Goal: Information Seeking & Learning: Learn about a topic

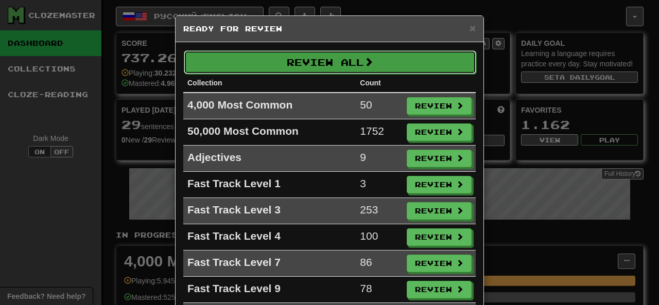
click at [311, 55] on button "Review All" at bounding box center [330, 62] width 292 height 24
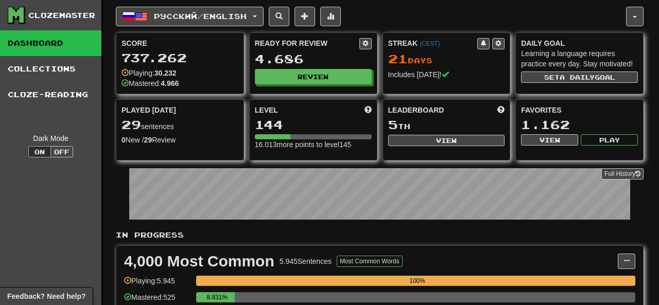
select select "********"
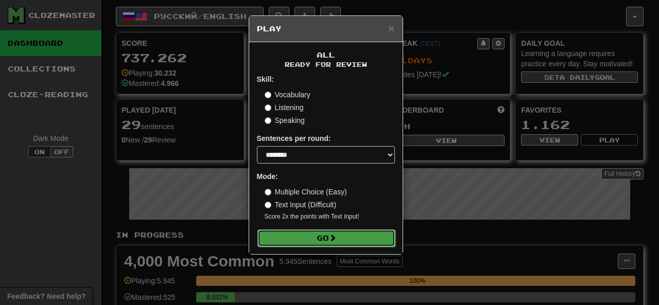
click at [293, 233] on button "Go" at bounding box center [326, 237] width 138 height 17
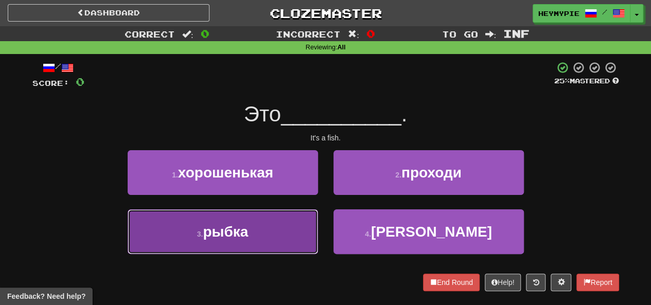
click at [234, 210] on button "3 . рыбка" at bounding box center [223, 231] width 190 height 45
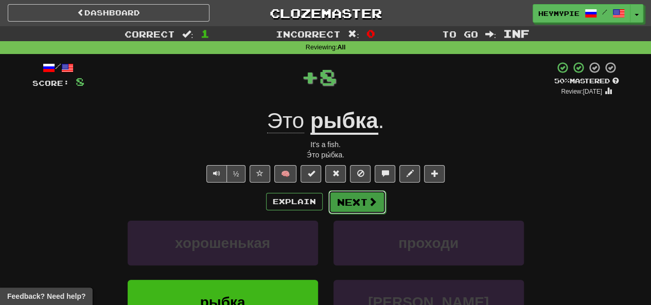
click at [355, 204] on button "Next" at bounding box center [357, 202] width 58 height 24
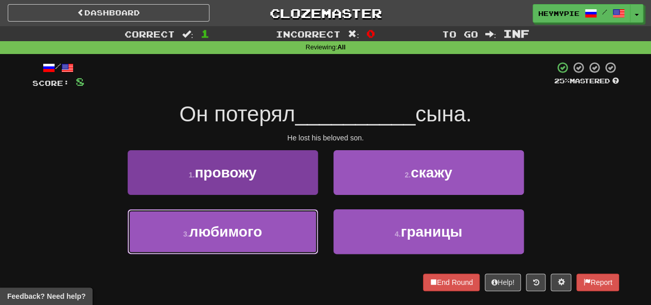
click at [270, 227] on button "3 . любимого" at bounding box center [223, 231] width 190 height 45
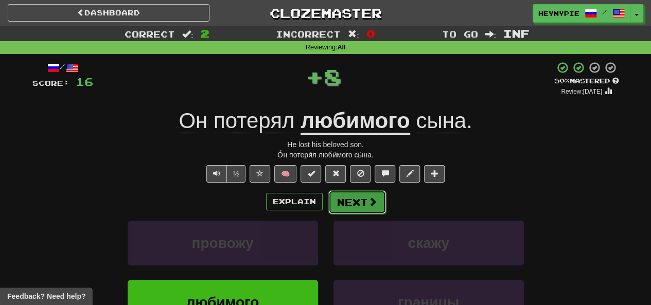
click at [349, 210] on button "Next" at bounding box center [357, 202] width 58 height 24
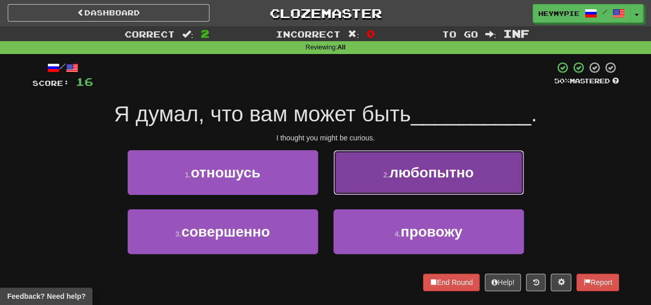
click at [372, 175] on button "2 . любопытно" at bounding box center [428, 172] width 190 height 45
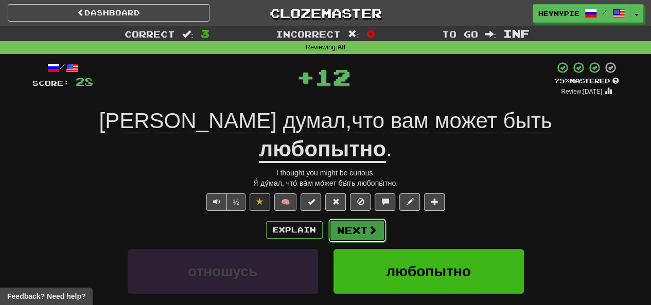
click at [361, 219] on button "Next" at bounding box center [357, 231] width 58 height 24
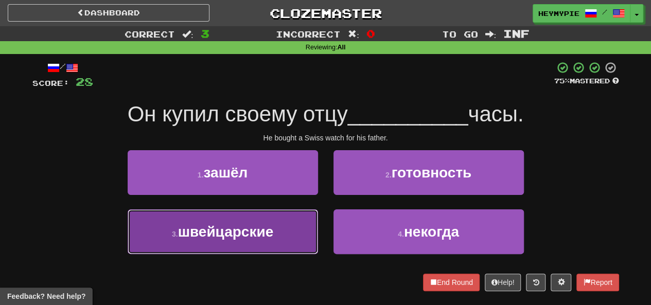
click at [255, 238] on span "швейцарские" at bounding box center [226, 232] width 96 height 16
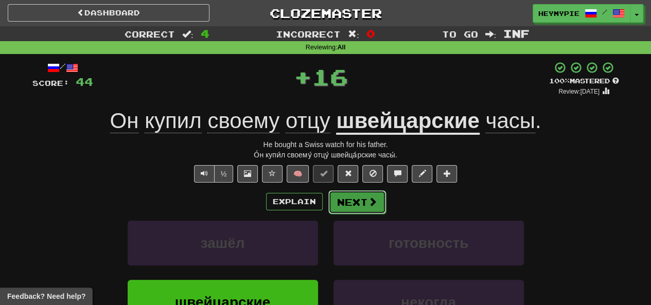
click at [366, 207] on button "Next" at bounding box center [357, 202] width 58 height 24
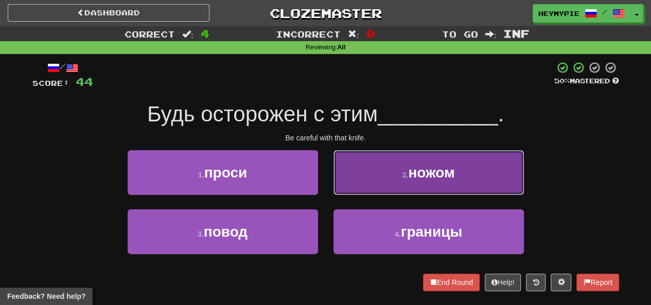
click at [378, 167] on button "2 . ножом" at bounding box center [428, 172] width 190 height 45
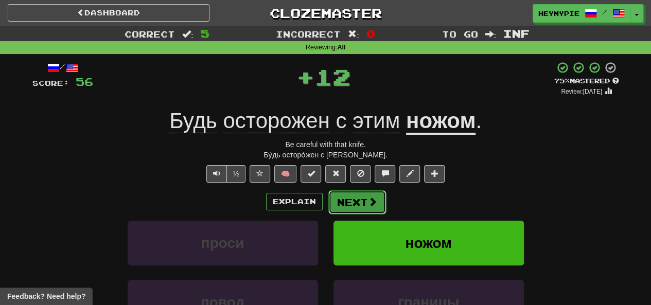
click at [365, 195] on button "Next" at bounding box center [357, 202] width 58 height 24
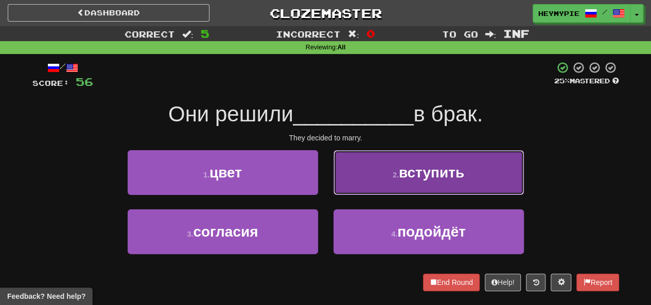
click at [427, 173] on span "вступить" at bounding box center [431, 173] width 65 height 16
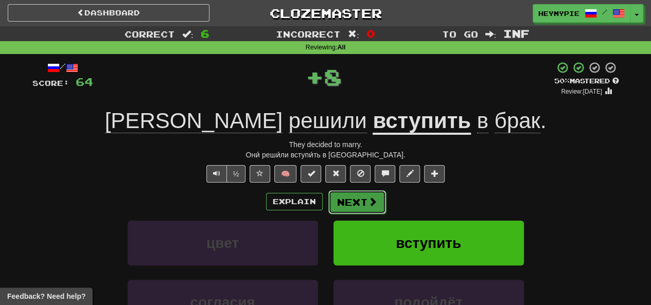
click at [350, 204] on button "Next" at bounding box center [357, 202] width 58 height 24
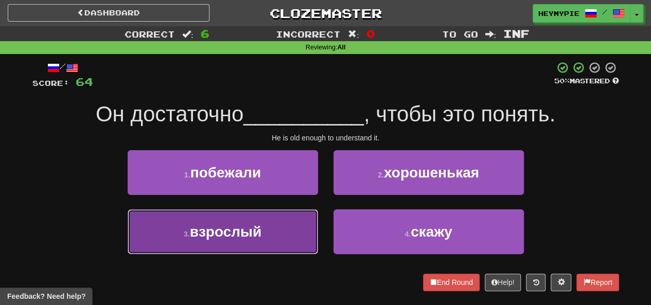
click at [272, 219] on button "3 . взрослый" at bounding box center [223, 231] width 190 height 45
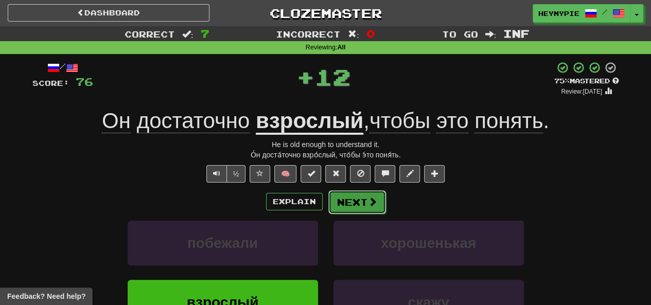
click at [360, 198] on button "Next" at bounding box center [357, 202] width 58 height 24
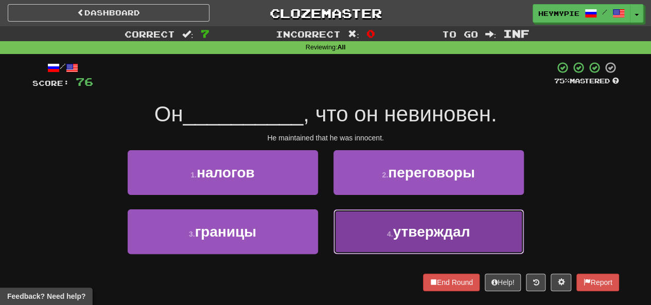
click at [362, 224] on button "4 . утверждал" at bounding box center [428, 231] width 190 height 45
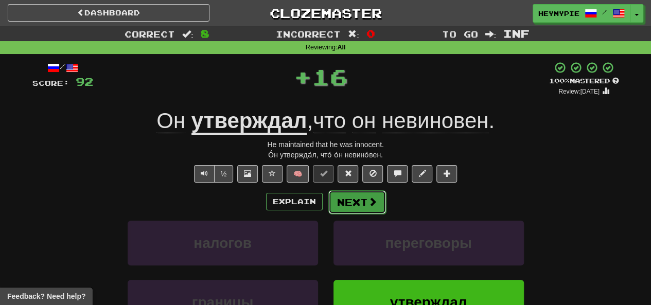
click at [358, 202] on button "Next" at bounding box center [357, 202] width 58 height 24
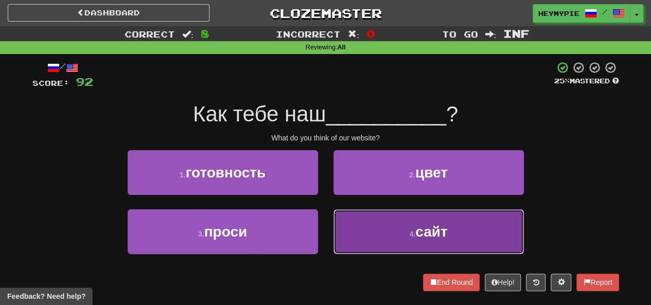
click at [384, 233] on button "4 . сайт" at bounding box center [428, 231] width 190 height 45
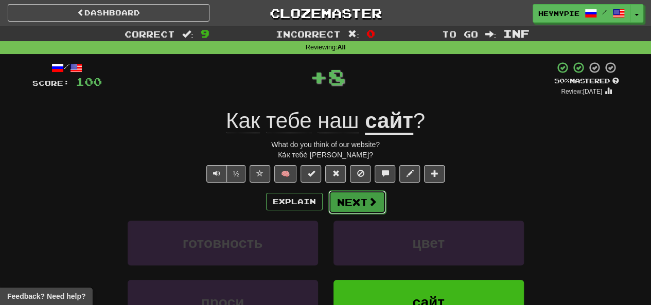
click at [360, 201] on button "Next" at bounding box center [357, 202] width 58 height 24
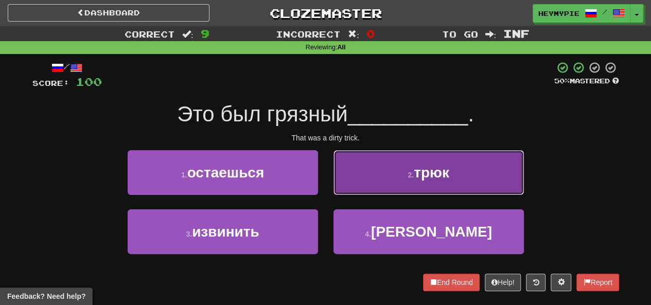
click at [387, 168] on button "2 . трюк" at bounding box center [428, 172] width 190 height 45
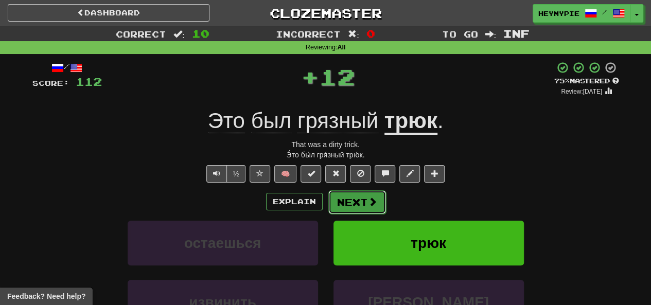
click at [368, 209] on button "Next" at bounding box center [357, 202] width 58 height 24
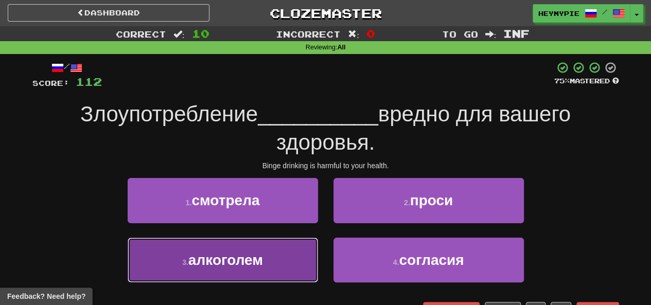
click at [283, 260] on button "3 . алкоголем" at bounding box center [223, 260] width 190 height 45
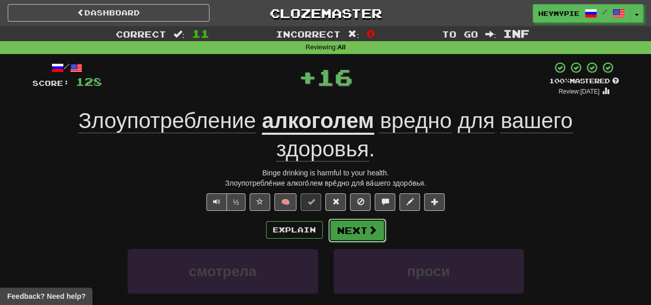
click at [363, 238] on button "Next" at bounding box center [357, 231] width 58 height 24
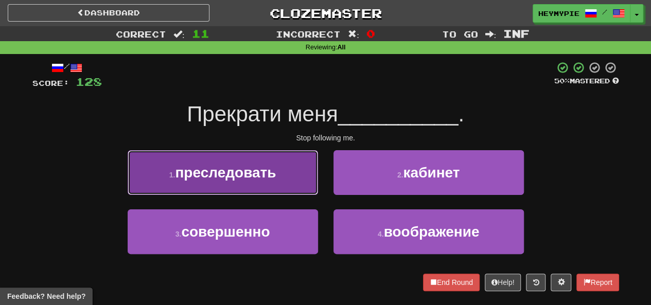
click at [272, 170] on span "преследовать" at bounding box center [225, 173] width 101 height 16
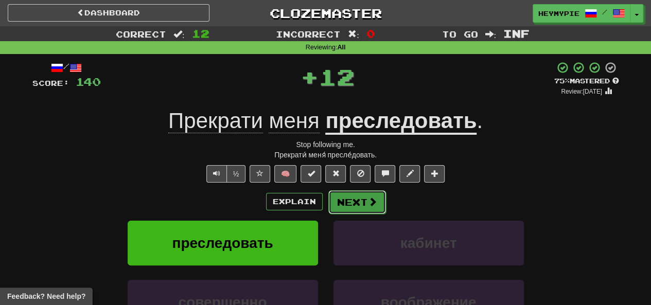
click at [350, 198] on button "Next" at bounding box center [357, 202] width 58 height 24
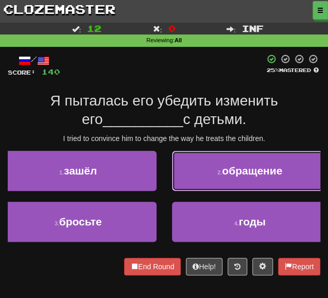
click at [233, 167] on span "обращение" at bounding box center [252, 171] width 60 height 12
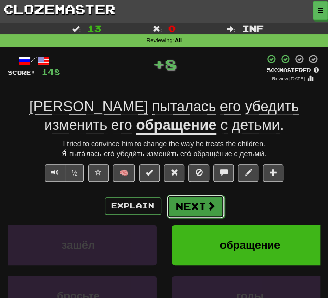
click at [192, 204] on button "Next" at bounding box center [196, 207] width 58 height 24
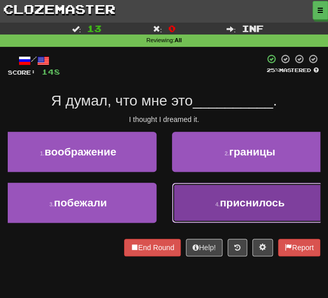
click at [216, 209] on button "4 . приснилось" at bounding box center [250, 203] width 156 height 40
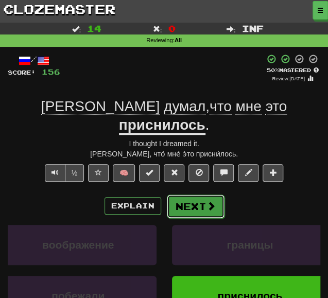
click at [181, 195] on button "Next" at bounding box center [196, 207] width 58 height 24
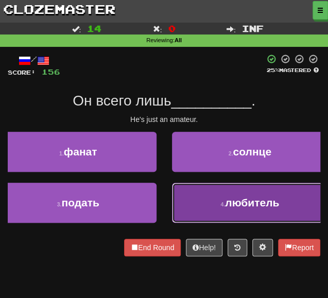
click at [183, 197] on button "4 . любитель" at bounding box center [250, 203] width 156 height 40
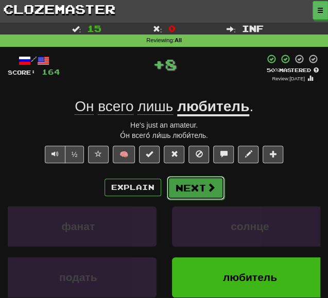
click at [169, 178] on button "Next" at bounding box center [196, 188] width 58 height 24
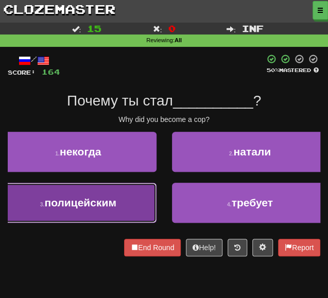
click at [103, 195] on button "3 . полицейским" at bounding box center [78, 203] width 156 height 40
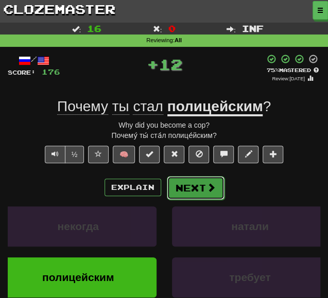
click at [176, 186] on button "Next" at bounding box center [196, 188] width 58 height 24
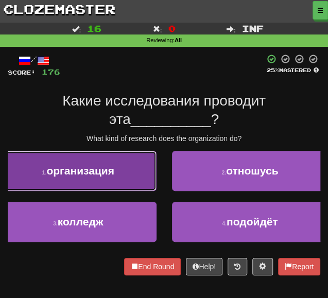
click at [104, 176] on button "1 . организация" at bounding box center [78, 171] width 156 height 40
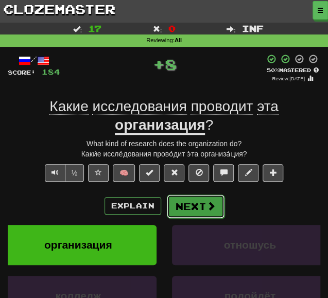
click at [172, 211] on button "Next" at bounding box center [196, 207] width 58 height 24
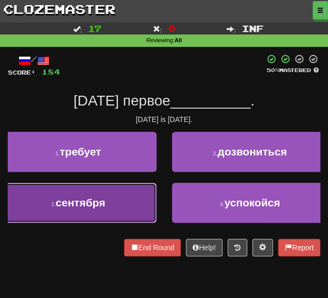
click at [109, 199] on button "3 . сентября" at bounding box center [78, 203] width 156 height 40
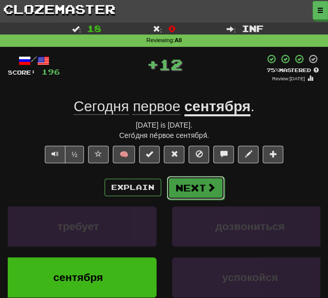
click at [167, 186] on button "Next" at bounding box center [196, 188] width 58 height 24
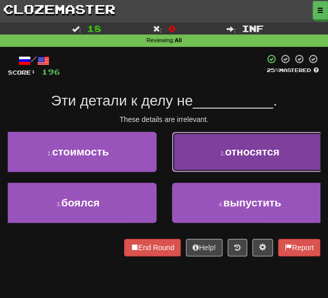
click at [200, 156] on button "2 . относятся" at bounding box center [250, 152] width 156 height 40
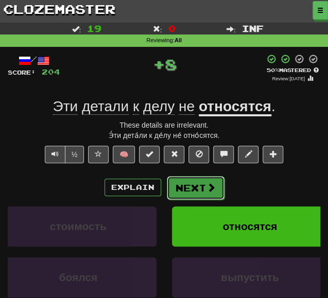
click at [178, 185] on button "Next" at bounding box center [196, 188] width 58 height 24
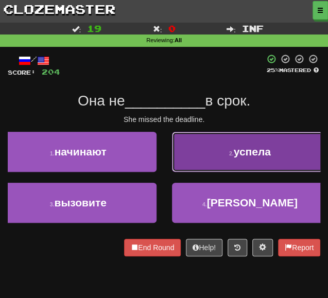
click at [225, 158] on button "2 . успела" at bounding box center [250, 152] width 156 height 40
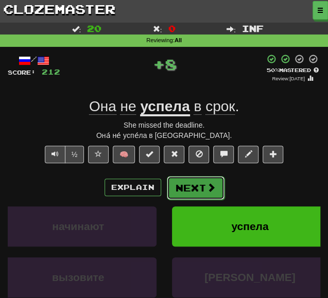
click at [185, 185] on button "Next" at bounding box center [196, 188] width 58 height 24
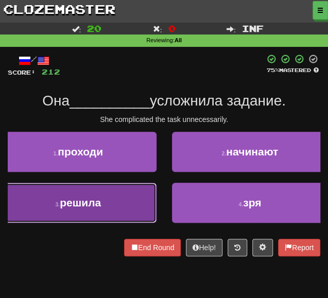
click at [106, 210] on button "3 . решила" at bounding box center [78, 203] width 156 height 40
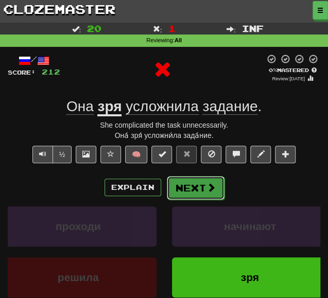
click at [199, 197] on button "Next" at bounding box center [196, 188] width 58 height 24
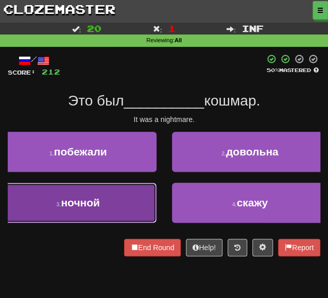
click at [96, 206] on span "ночной" at bounding box center [80, 203] width 39 height 12
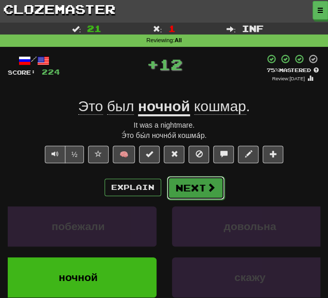
click at [175, 186] on button "Next" at bounding box center [196, 188] width 58 height 24
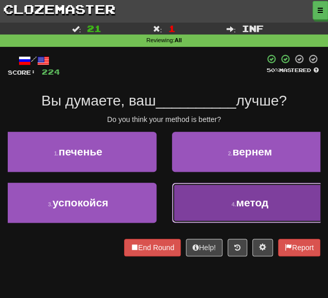
click at [198, 217] on button "4 . метод" at bounding box center [250, 203] width 156 height 40
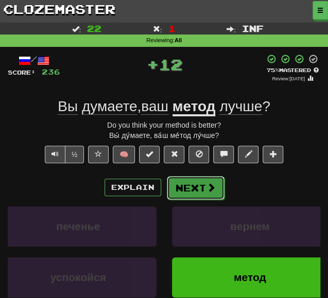
click at [172, 189] on button "Next" at bounding box center [196, 188] width 58 height 24
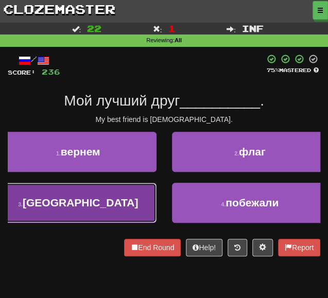
click at [112, 203] on span "[GEOGRAPHIC_DATA]" at bounding box center [80, 203] width 115 height 12
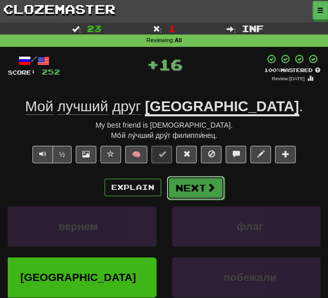
click at [183, 188] on button "Next" at bounding box center [196, 188] width 58 height 24
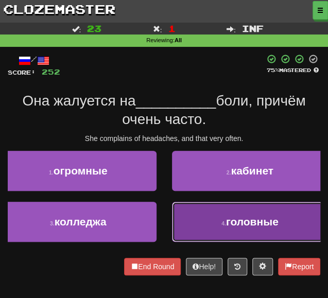
click at [210, 206] on button "4 . головные" at bounding box center [250, 222] width 156 height 40
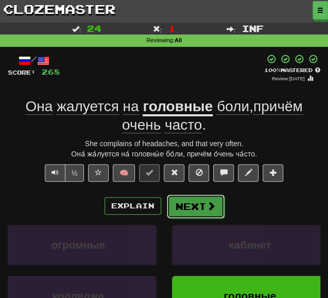
click at [190, 202] on button "Next" at bounding box center [196, 207] width 58 height 24
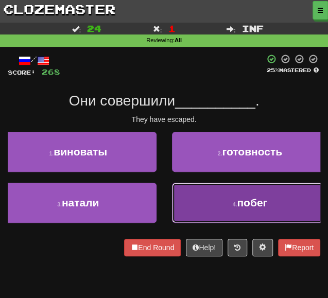
click at [186, 201] on button "4 . побег" at bounding box center [250, 203] width 156 height 40
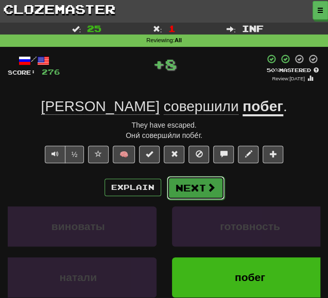
click at [178, 185] on button "Next" at bounding box center [196, 188] width 58 height 24
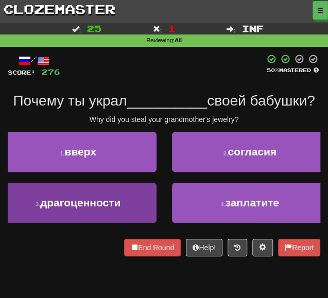
click at [66, 218] on div "3 . драгоценности" at bounding box center [78, 208] width 172 height 51
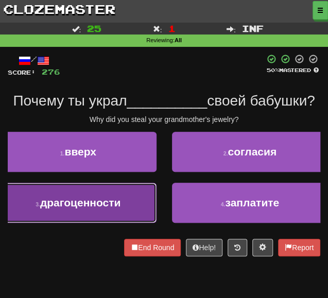
click at [69, 217] on button "3 . драгоценности" at bounding box center [78, 203] width 156 height 40
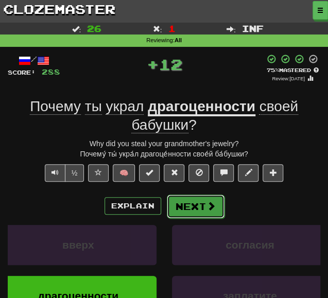
click at [196, 206] on button "Next" at bounding box center [196, 207] width 58 height 24
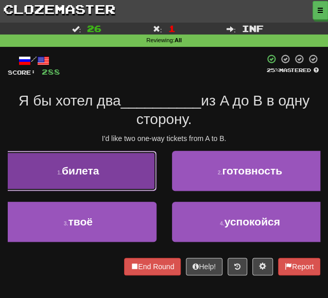
click at [112, 176] on button "1 . билета" at bounding box center [78, 171] width 156 height 40
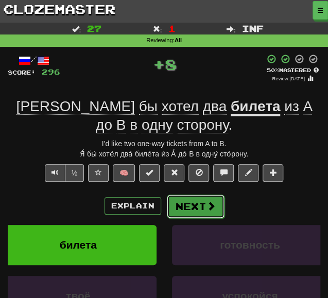
click at [183, 205] on button "Next" at bounding box center [196, 207] width 58 height 24
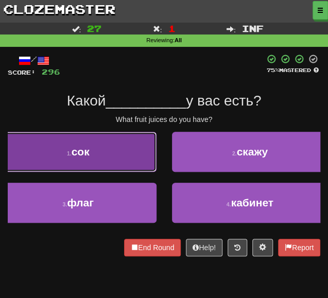
click at [105, 160] on button "1 . сок" at bounding box center [78, 152] width 156 height 40
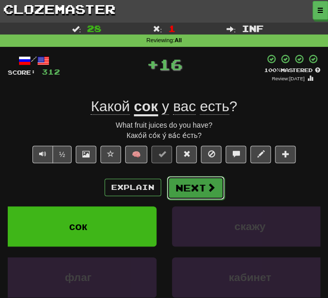
click at [174, 188] on button "Next" at bounding box center [196, 188] width 58 height 24
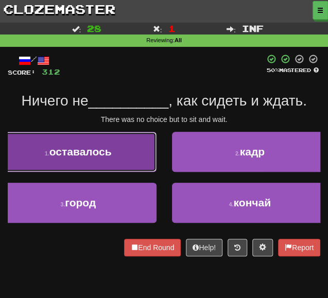
click at [146, 155] on button "1 . оставалось" at bounding box center [78, 152] width 156 height 40
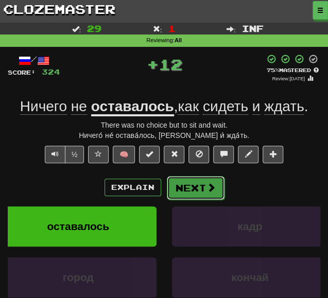
click at [187, 187] on button "Next" at bounding box center [196, 188] width 58 height 24
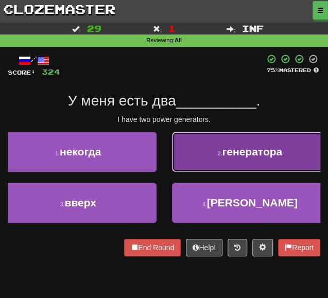
click at [221, 145] on button "2 . генератора" at bounding box center [250, 152] width 156 height 40
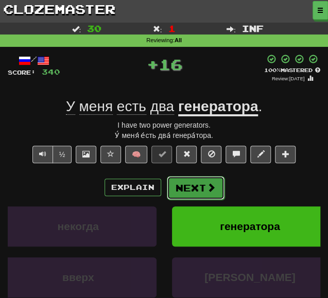
click at [192, 181] on button "Next" at bounding box center [196, 188] width 58 height 24
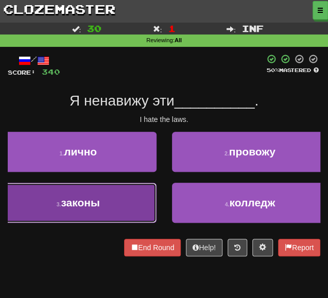
click at [110, 199] on button "3 . законы" at bounding box center [78, 203] width 156 height 40
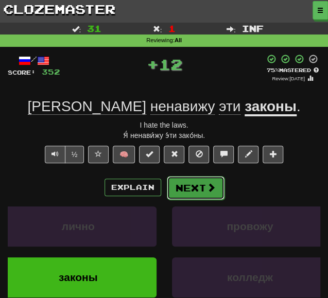
click at [182, 181] on button "Next" at bounding box center [196, 188] width 58 height 24
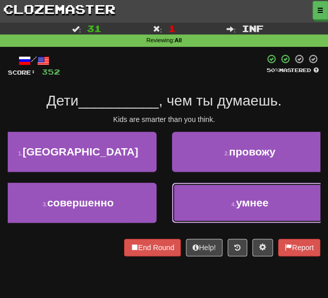
click at [188, 202] on button "4 . умнее" at bounding box center [250, 203] width 156 height 40
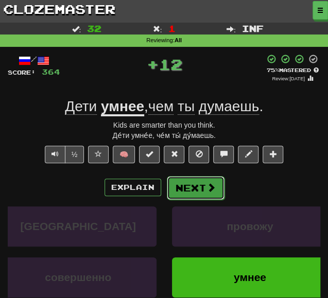
click at [176, 188] on button "Next" at bounding box center [196, 188] width 58 height 24
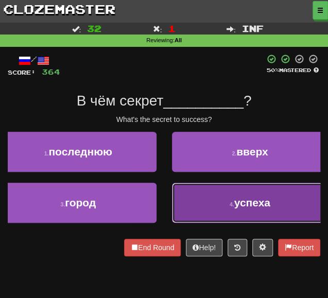
click at [191, 204] on button "4 . успеха" at bounding box center [250, 203] width 156 height 40
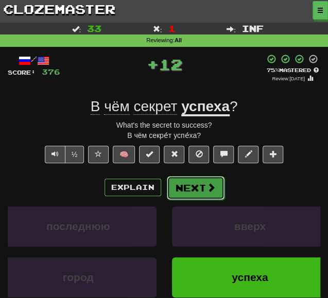
click at [180, 186] on button "Next" at bounding box center [196, 188] width 58 height 24
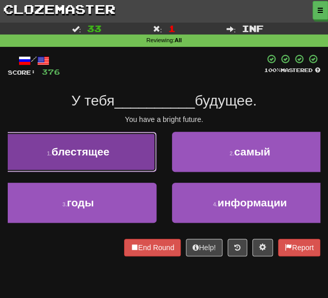
click at [114, 159] on button "1 . блестящее" at bounding box center [78, 152] width 156 height 40
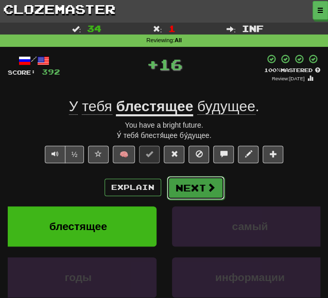
click at [186, 187] on button "Next" at bounding box center [196, 188] width 58 height 24
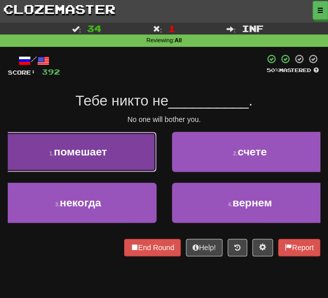
click at [122, 139] on button "1 . помешает" at bounding box center [78, 152] width 156 height 40
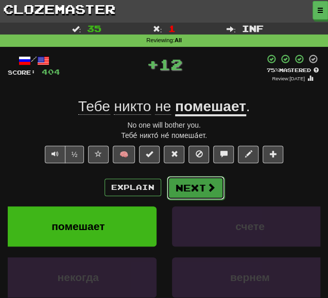
click at [191, 187] on button "Next" at bounding box center [196, 188] width 58 height 24
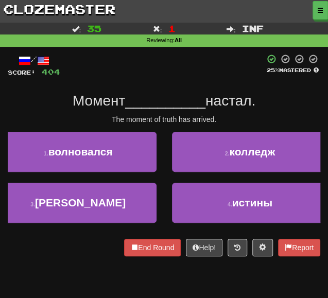
click at [197, 179] on div "2 . колледж" at bounding box center [250, 157] width 172 height 51
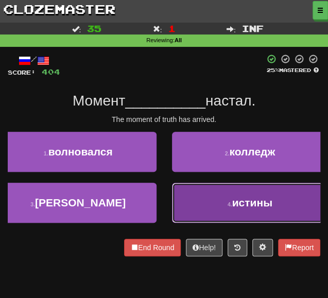
click at [204, 195] on button "4 . истины" at bounding box center [250, 203] width 156 height 40
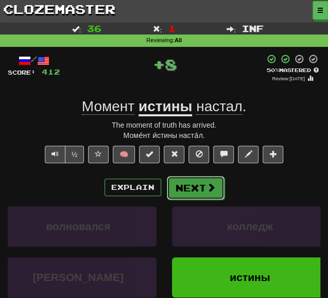
click at [199, 190] on button "Next" at bounding box center [196, 188] width 58 height 24
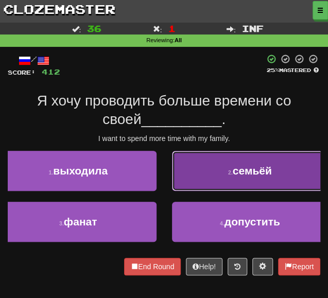
click at [199, 173] on button "2 . семьёй" at bounding box center [250, 171] width 156 height 40
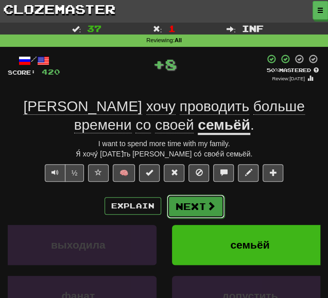
click at [186, 203] on button "Next" at bounding box center [196, 207] width 58 height 24
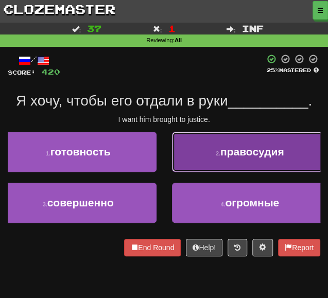
click at [193, 147] on button "2 . правосудия" at bounding box center [250, 152] width 156 height 40
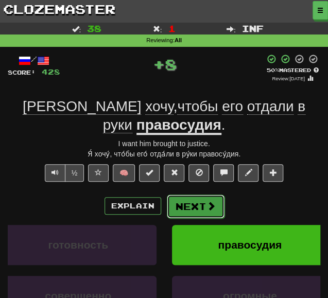
click at [181, 195] on button "Next" at bounding box center [196, 207] width 58 height 24
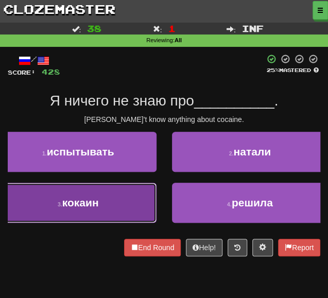
click at [101, 205] on button "3 . кокаин" at bounding box center [78, 203] width 156 height 40
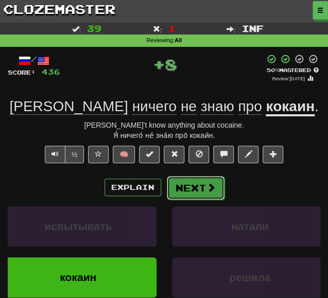
click at [191, 185] on button "Next" at bounding box center [196, 188] width 58 height 24
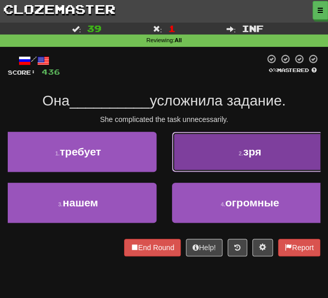
click at [206, 161] on button "2 . зря" at bounding box center [250, 152] width 156 height 40
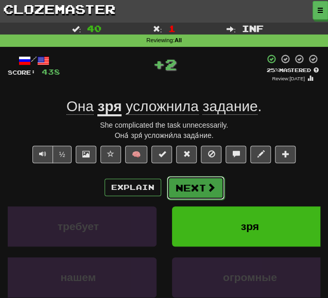
click at [169, 190] on button "Next" at bounding box center [196, 188] width 58 height 24
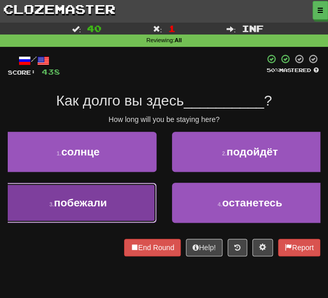
click at [81, 204] on span "побежали" at bounding box center [80, 203] width 53 height 12
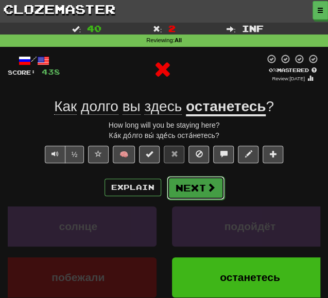
click at [172, 186] on button "Next" at bounding box center [196, 188] width 58 height 24
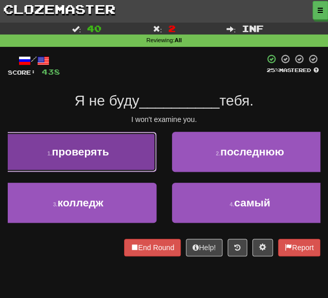
click at [132, 154] on button "1 . проверять" at bounding box center [78, 152] width 156 height 40
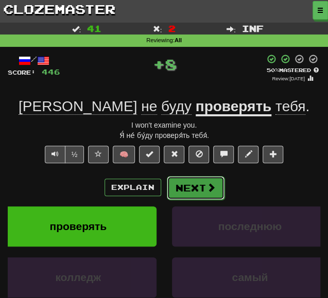
click at [184, 179] on button "Next" at bounding box center [196, 188] width 58 height 24
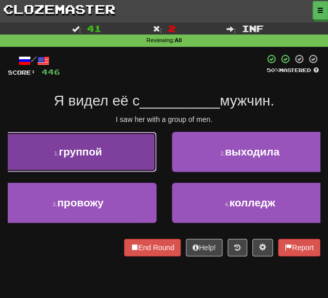
click at [102, 152] on span "группой" at bounding box center [80, 152] width 43 height 12
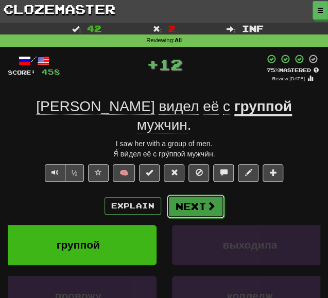
click at [195, 195] on button "Next" at bounding box center [196, 207] width 58 height 24
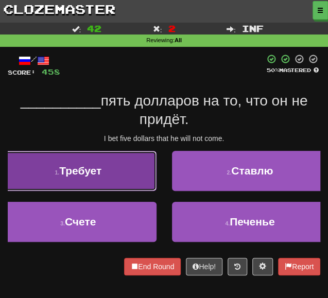
click at [81, 176] on span "Требует" at bounding box center [80, 171] width 42 height 12
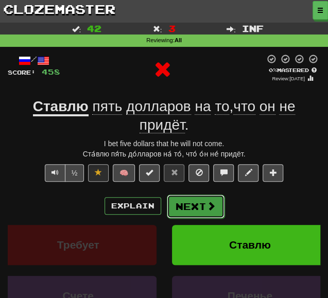
click at [186, 208] on button "Next" at bounding box center [196, 207] width 58 height 24
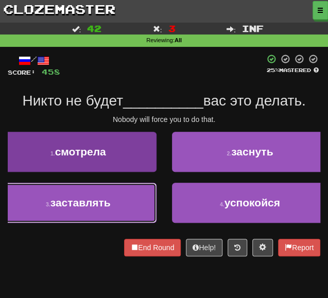
click at [109, 206] on span "заставлять" at bounding box center [80, 203] width 60 height 12
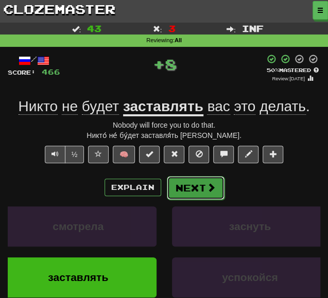
click at [219, 186] on button "Next" at bounding box center [196, 188] width 58 height 24
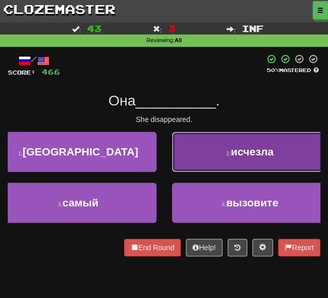
click at [196, 163] on button "2 . исчезла" at bounding box center [250, 152] width 156 height 40
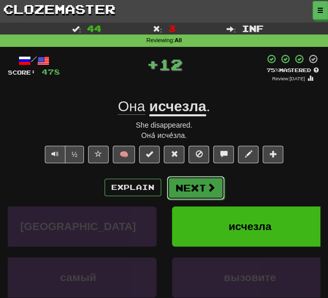
click at [177, 191] on button "Next" at bounding box center [196, 188] width 58 height 24
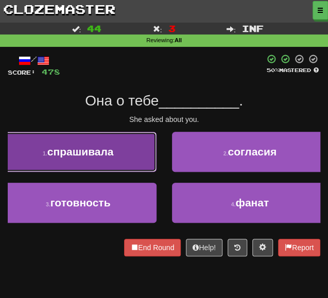
click at [62, 160] on button "1 . спрашивала" at bounding box center [78, 152] width 156 height 40
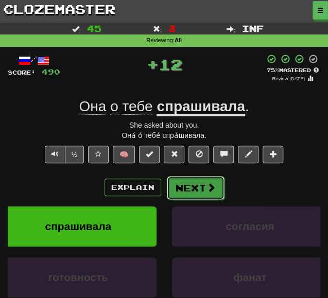
click at [193, 190] on button "Next" at bounding box center [196, 188] width 58 height 24
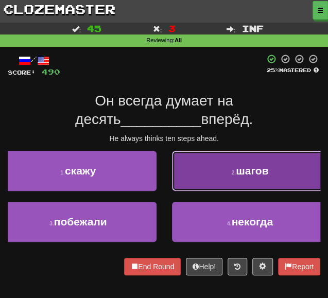
click at [198, 173] on button "2 . шагов" at bounding box center [250, 171] width 156 height 40
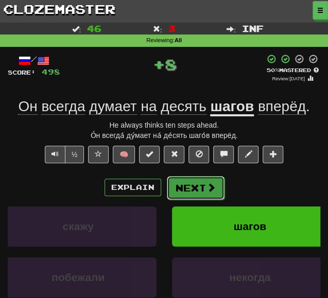
click at [197, 191] on button "Next" at bounding box center [196, 188] width 58 height 24
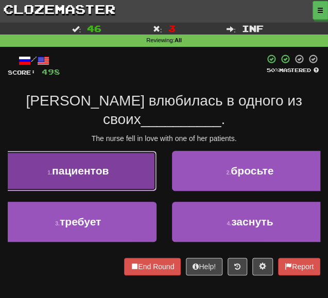
click at [67, 182] on button "1 . пациентов" at bounding box center [78, 171] width 156 height 40
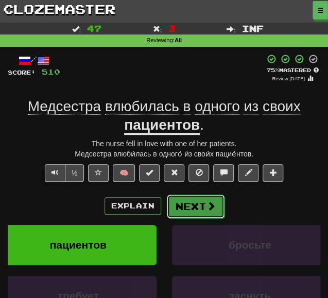
click at [195, 210] on button "Next" at bounding box center [196, 207] width 58 height 24
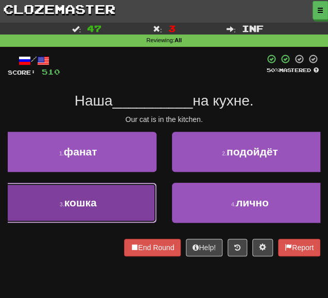
click at [105, 199] on button "3 . кошка" at bounding box center [78, 203] width 156 height 40
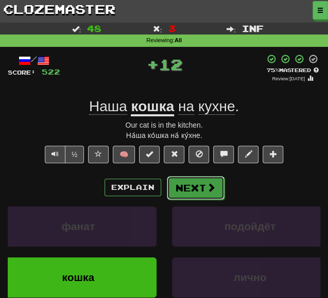
click at [188, 184] on button "Next" at bounding box center [196, 188] width 58 height 24
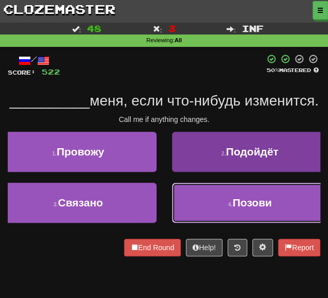
click at [196, 216] on button "4 . Позови" at bounding box center [250, 203] width 156 height 40
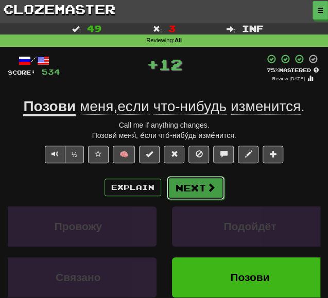
click at [184, 183] on button "Next" at bounding box center [196, 188] width 58 height 24
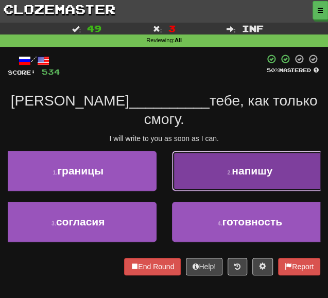
click at [221, 151] on button "2 . напишу" at bounding box center [250, 171] width 156 height 40
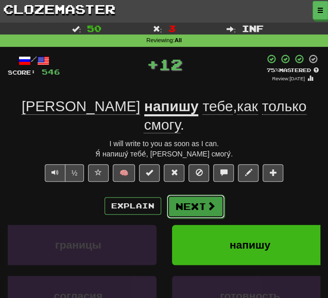
click at [187, 195] on button "Next" at bounding box center [196, 207] width 58 height 24
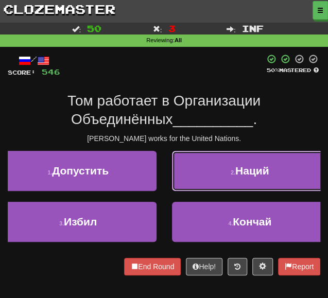
click at [197, 163] on button "2 . Наций" at bounding box center [250, 171] width 156 height 40
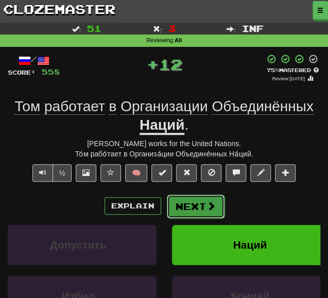
click at [174, 214] on button "Next" at bounding box center [196, 207] width 58 height 24
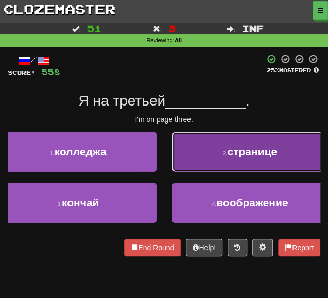
click at [207, 159] on button "2 . странице" at bounding box center [250, 152] width 156 height 40
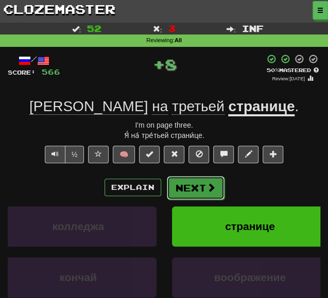
click at [188, 190] on button "Next" at bounding box center [196, 188] width 58 height 24
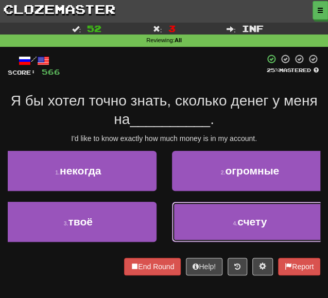
click at [192, 222] on button "4 . счету" at bounding box center [250, 222] width 156 height 40
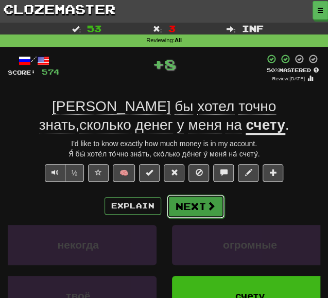
click at [191, 207] on button "Next" at bounding box center [196, 207] width 58 height 24
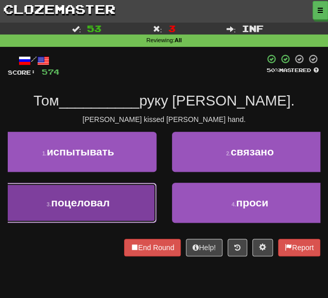
click at [103, 202] on span "поцеловал" at bounding box center [80, 203] width 59 height 12
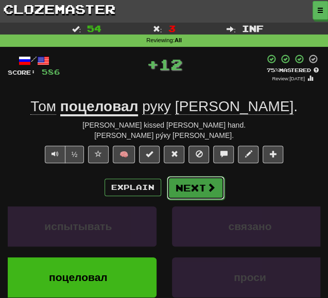
click at [188, 192] on button "Next" at bounding box center [196, 188] width 58 height 24
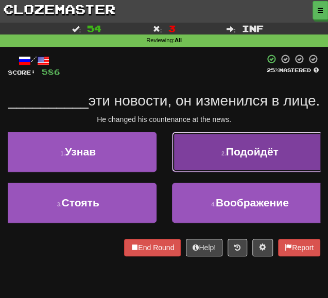
click at [177, 164] on button "2 . Подойдёт" at bounding box center [250, 152] width 156 height 40
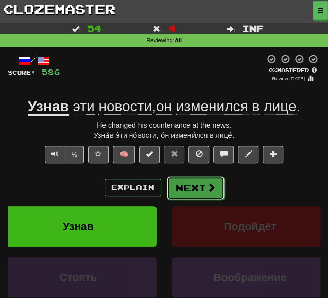
click at [181, 188] on button "Next" at bounding box center [196, 188] width 58 height 24
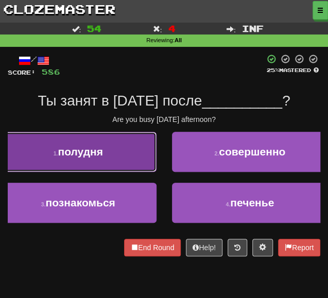
click at [107, 157] on button "1 . полудня" at bounding box center [78, 152] width 156 height 40
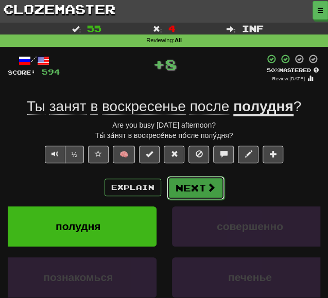
click at [193, 184] on button "Next" at bounding box center [196, 188] width 58 height 24
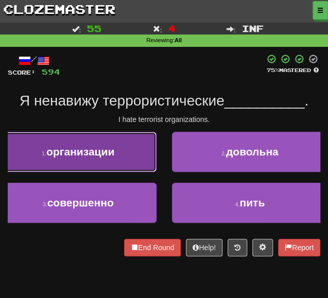
click at [100, 153] on span "организации" at bounding box center [80, 152] width 68 height 12
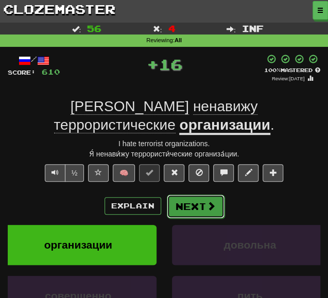
click at [193, 195] on button "Next" at bounding box center [196, 207] width 58 height 24
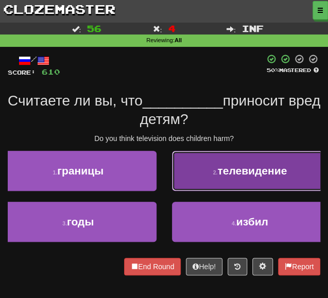
click at [204, 164] on button "2 . телевидение" at bounding box center [250, 171] width 156 height 40
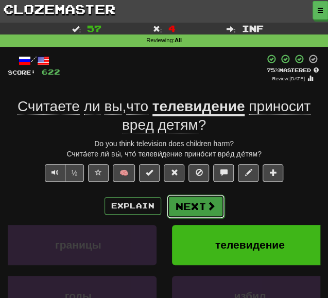
click at [186, 205] on button "Next" at bounding box center [196, 207] width 58 height 24
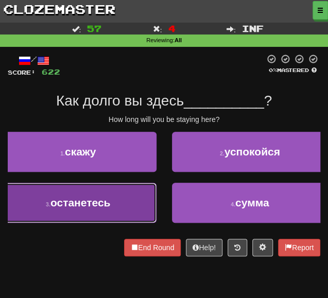
click at [93, 201] on span "останетесь" at bounding box center [80, 203] width 60 height 12
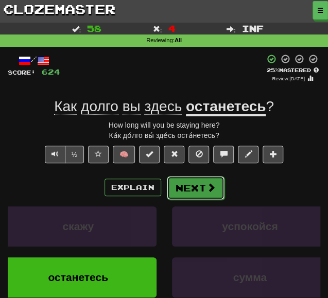
click at [206, 192] on button "Next" at bounding box center [196, 188] width 58 height 24
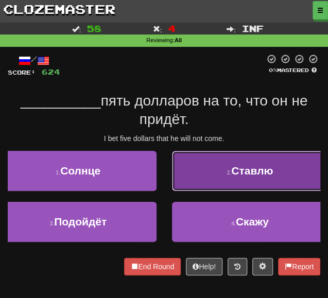
click at [234, 175] on span "Ставлю" at bounding box center [252, 171] width 42 height 12
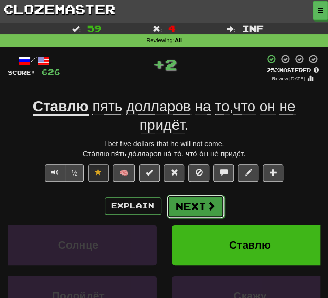
click at [191, 201] on button "Next" at bounding box center [196, 207] width 58 height 24
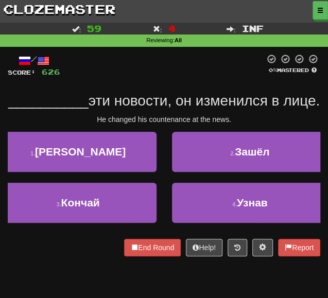
click at [204, 183] on div "2 . Зашёл" at bounding box center [250, 157] width 172 height 51
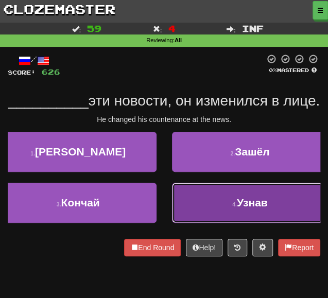
click at [204, 220] on button "4 . Узнав" at bounding box center [250, 203] width 156 height 40
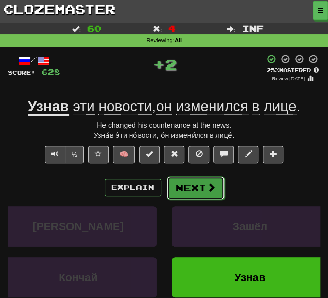
click at [192, 189] on button "Next" at bounding box center [196, 188] width 58 height 24
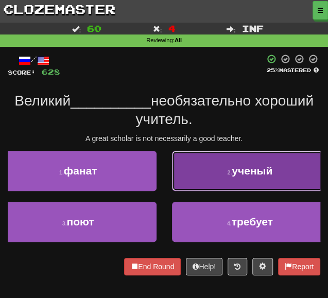
click at [242, 171] on span "ученый" at bounding box center [252, 171] width 41 height 12
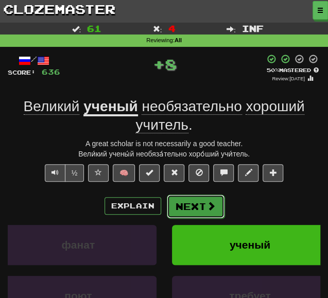
click at [192, 204] on button "Next" at bounding box center [196, 207] width 58 height 24
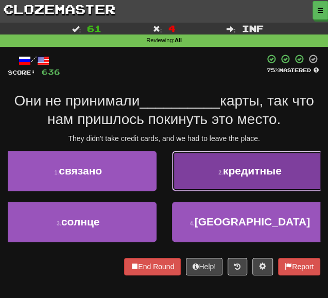
click at [210, 157] on button "2 . кредитные" at bounding box center [250, 171] width 156 height 40
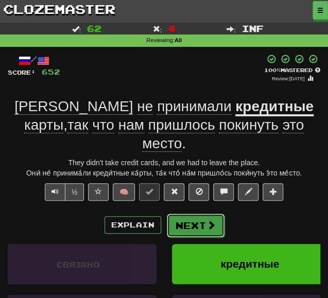
click at [193, 214] on button "Next" at bounding box center [196, 226] width 58 height 24
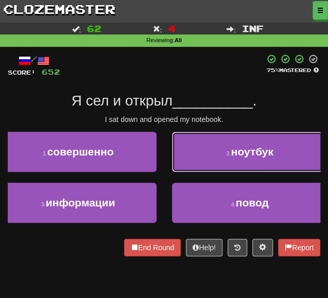
click at [270, 143] on button "2 . ноутбук" at bounding box center [250, 152] width 156 height 40
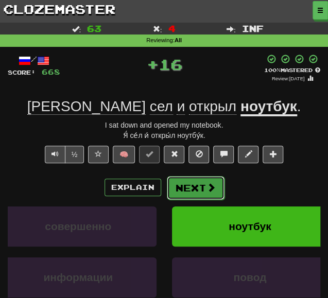
click at [183, 192] on button "Next" at bounding box center [196, 188] width 58 height 24
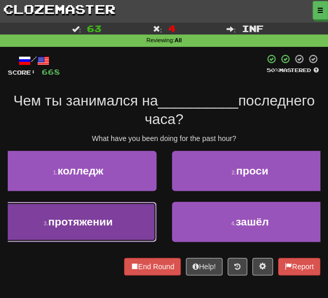
click at [121, 220] on button "3 . протяжении" at bounding box center [78, 222] width 156 height 40
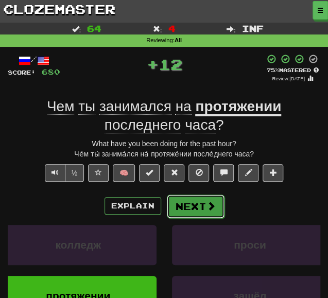
click at [195, 208] on button "Next" at bounding box center [196, 207] width 58 height 24
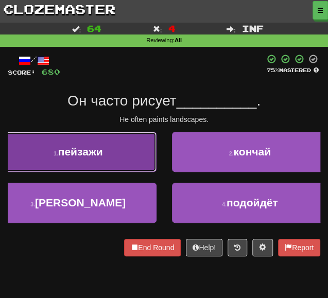
click at [107, 151] on button "1 . пейзажи" at bounding box center [78, 152] width 156 height 40
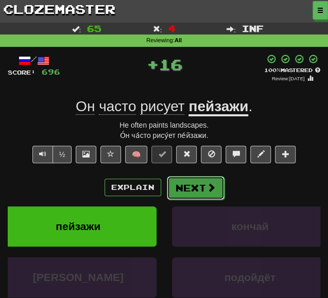
click at [191, 193] on button "Next" at bounding box center [196, 188] width 58 height 24
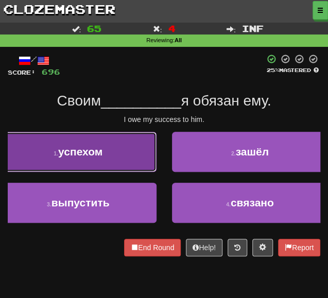
click at [100, 154] on span "успехом" at bounding box center [80, 152] width 44 height 12
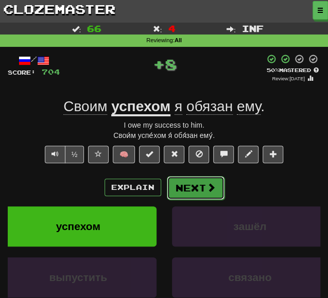
click at [192, 189] on button "Next" at bounding box center [196, 188] width 58 height 24
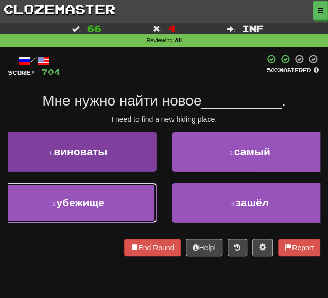
click at [93, 211] on button "3 . убежище" at bounding box center [78, 203] width 156 height 40
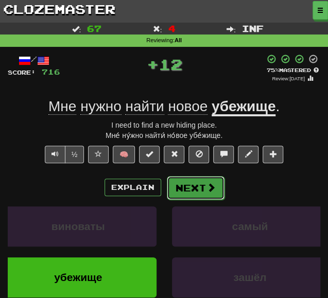
click at [195, 189] on button "Next" at bounding box center [196, 188] width 58 height 24
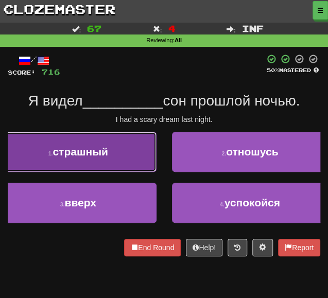
click at [101, 154] on span "страшный" at bounding box center [80, 152] width 56 height 12
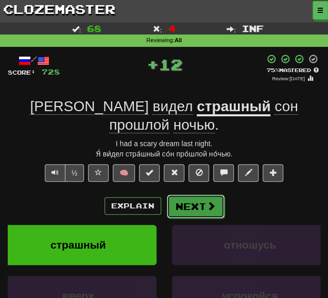
click at [192, 195] on button "Next" at bounding box center [196, 207] width 58 height 24
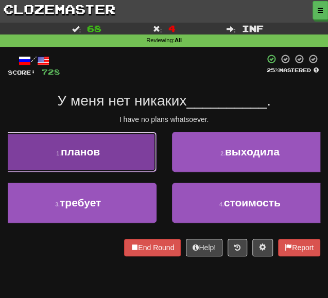
click at [113, 160] on button "1 . планов" at bounding box center [78, 152] width 156 height 40
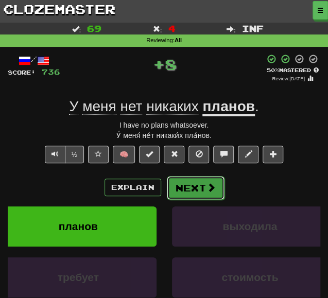
click at [199, 186] on button "Next" at bounding box center [196, 188] width 58 height 24
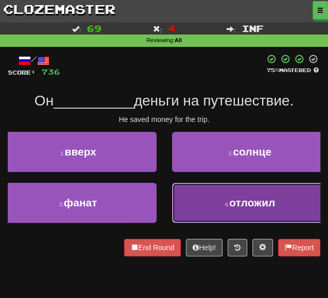
click at [215, 211] on button "4 . отложил" at bounding box center [250, 203] width 156 height 40
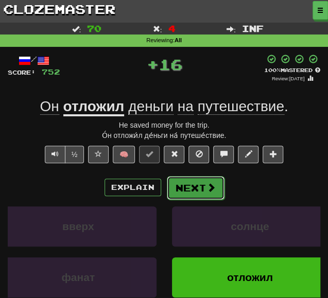
click at [185, 189] on button "Next" at bounding box center [196, 188] width 58 height 24
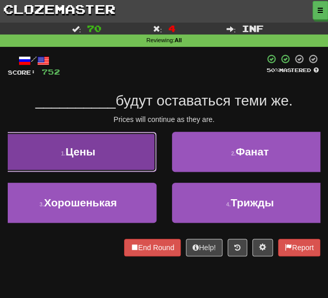
click at [95, 157] on span "Цены" at bounding box center [80, 152] width 30 height 12
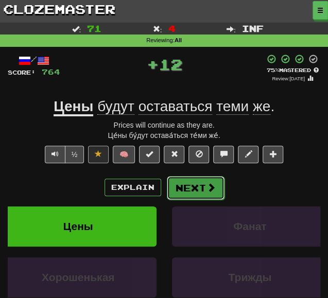
drag, startPoint x: 198, startPoint y: 185, endPoint x: 196, endPoint y: 177, distance: 8.0
click at [196, 177] on button "Next" at bounding box center [196, 188] width 58 height 24
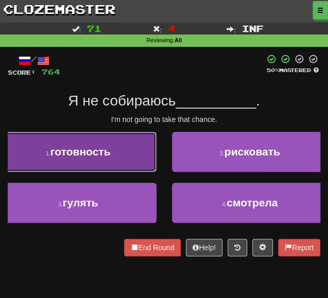
click at [152, 166] on button "1 . готовность" at bounding box center [78, 152] width 156 height 40
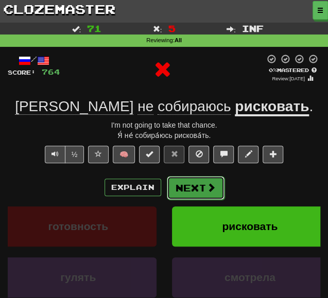
click at [184, 190] on button "Next" at bounding box center [196, 188] width 58 height 24
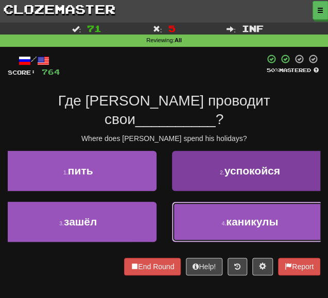
click at [204, 211] on button "4 . каникулы" at bounding box center [250, 222] width 156 height 40
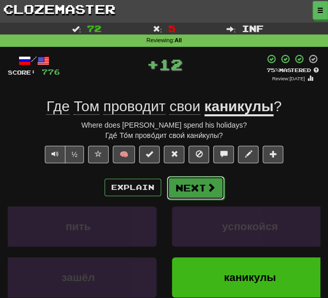
click at [196, 189] on button "Next" at bounding box center [196, 188] width 58 height 24
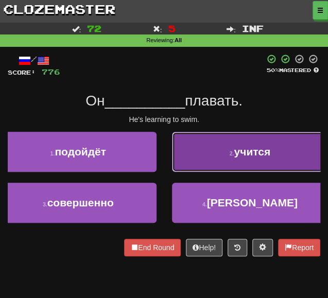
click at [202, 152] on button "2 . учится" at bounding box center [250, 152] width 156 height 40
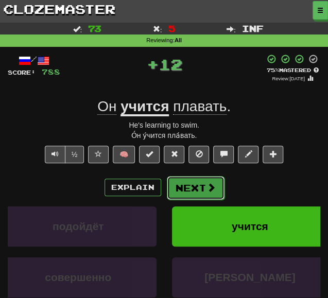
click at [186, 183] on button "Next" at bounding box center [196, 188] width 58 height 24
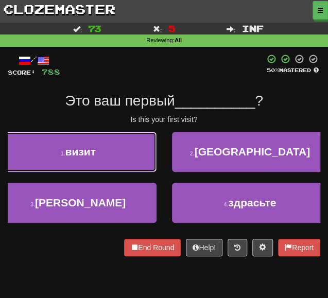
click at [107, 140] on button "1 . визит" at bounding box center [78, 152] width 156 height 40
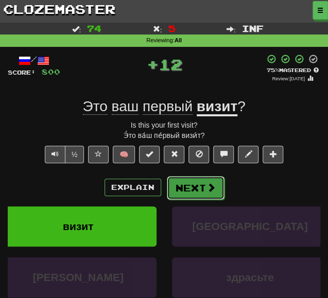
click at [222, 185] on button "Next" at bounding box center [196, 188] width 58 height 24
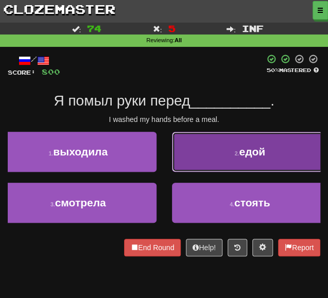
click at [200, 147] on button "2 . едой" at bounding box center [250, 152] width 156 height 40
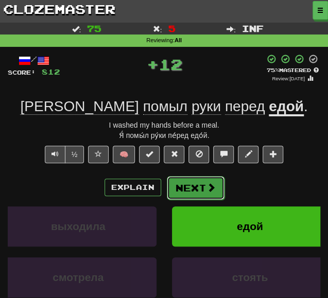
click at [189, 194] on button "Next" at bounding box center [196, 188] width 58 height 24
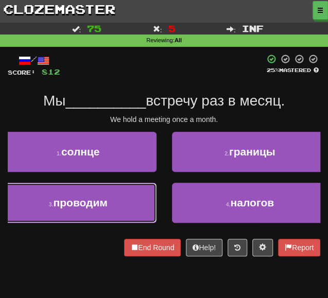
click at [94, 200] on span "проводим" at bounding box center [80, 203] width 54 height 12
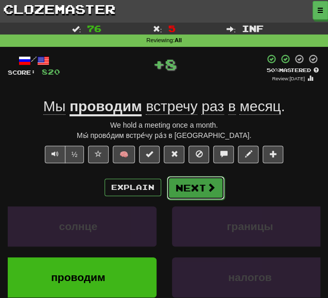
click at [195, 185] on button "Next" at bounding box center [196, 188] width 58 height 24
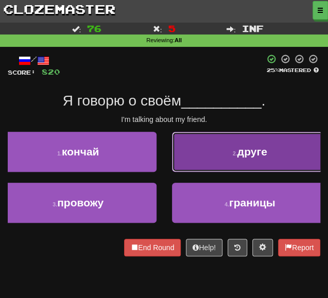
click at [216, 151] on button "2 . друге" at bounding box center [250, 152] width 156 height 40
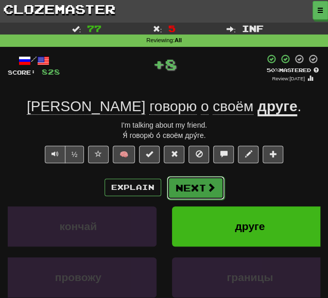
click at [190, 186] on button "Next" at bounding box center [196, 188] width 58 height 24
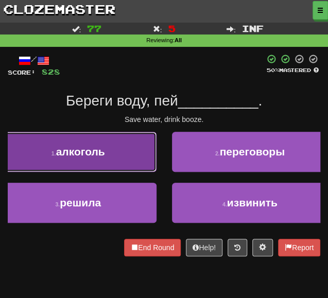
click at [100, 143] on button "1 . алкоголь" at bounding box center [78, 152] width 156 height 40
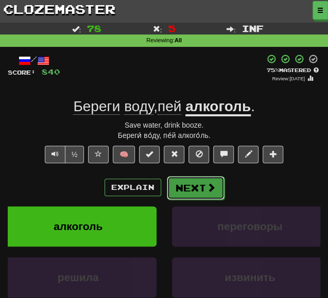
click at [192, 186] on button "Next" at bounding box center [196, 188] width 58 height 24
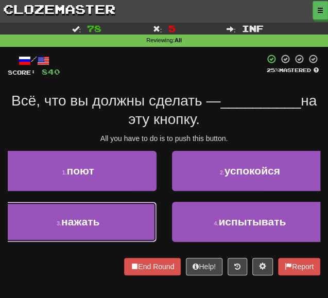
click at [119, 220] on button "3 . нажать" at bounding box center [78, 222] width 156 height 40
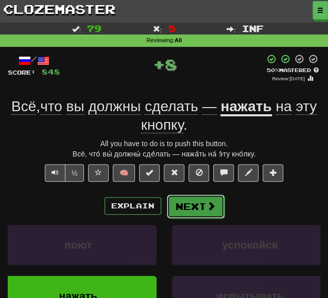
click at [189, 209] on button "Next" at bounding box center [196, 207] width 58 height 24
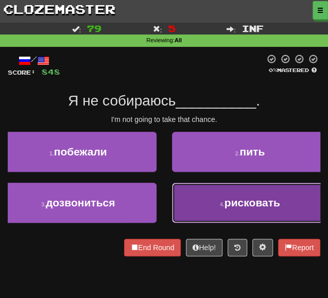
click at [210, 193] on button "4 . рисковать" at bounding box center [250, 203] width 156 height 40
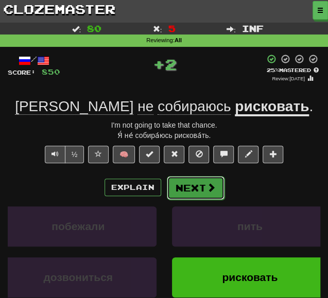
click at [178, 185] on button "Next" at bounding box center [196, 188] width 58 height 24
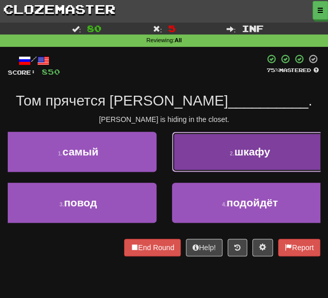
click at [197, 154] on button "2 . шкафу" at bounding box center [250, 152] width 156 height 40
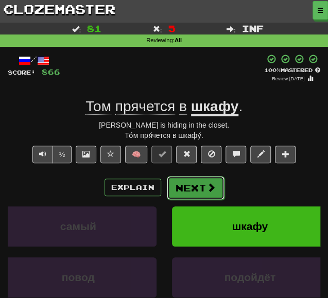
click at [181, 192] on button "Next" at bounding box center [196, 188] width 58 height 24
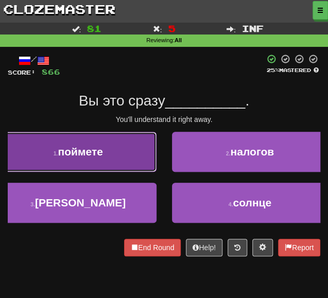
click at [72, 144] on button "1 . поймете" at bounding box center [78, 152] width 156 height 40
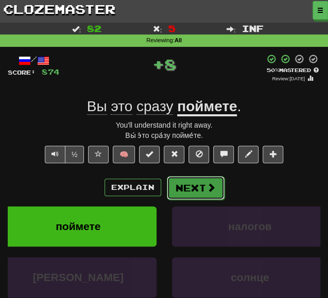
click at [191, 190] on button "Next" at bounding box center [196, 188] width 58 height 24
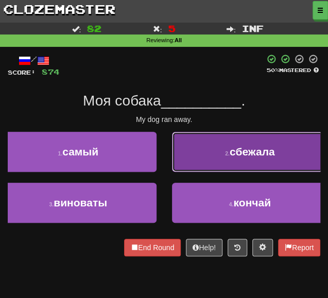
click at [198, 145] on button "2 . сбежала" at bounding box center [250, 152] width 156 height 40
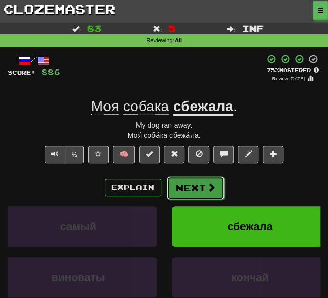
click at [188, 182] on button "Next" at bounding box center [196, 188] width 58 height 24
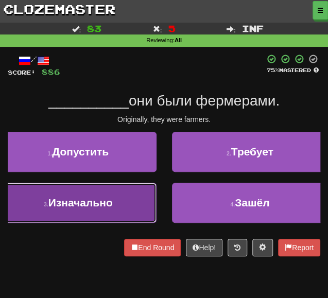
click at [127, 194] on button "3 . Изначально" at bounding box center [78, 203] width 156 height 40
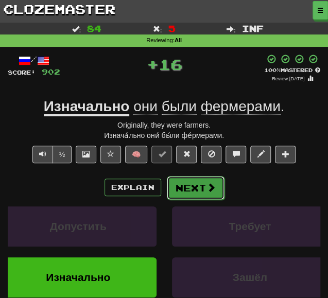
click at [196, 192] on button "Next" at bounding box center [196, 188] width 58 height 24
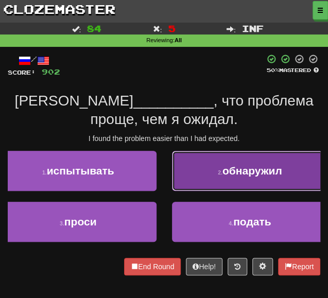
click at [206, 166] on button "2 . обнаружил" at bounding box center [250, 171] width 156 height 40
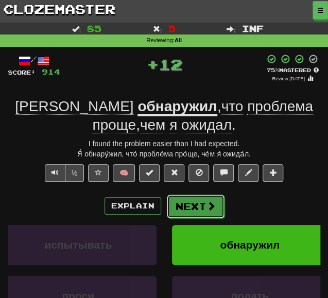
click at [181, 209] on button "Next" at bounding box center [196, 207] width 58 height 24
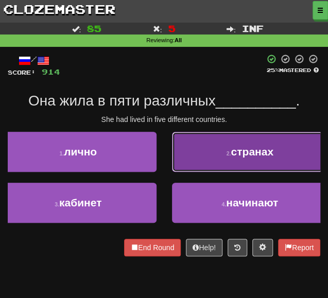
click at [193, 159] on button "2 . странах" at bounding box center [250, 152] width 156 height 40
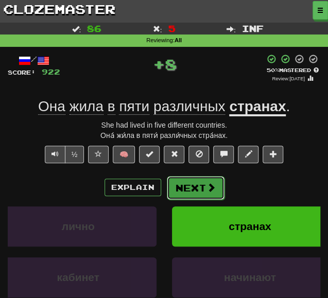
click at [187, 188] on button "Next" at bounding box center [196, 188] width 58 height 24
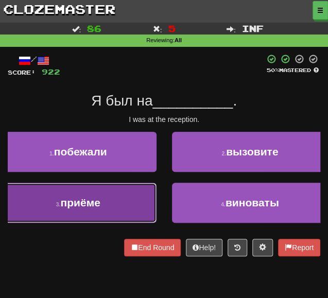
click at [115, 194] on button "3 . приёме" at bounding box center [78, 203] width 156 height 40
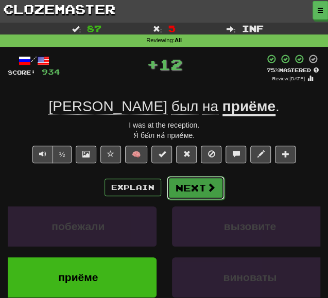
click at [180, 180] on button "Next" at bounding box center [196, 188] width 58 height 24
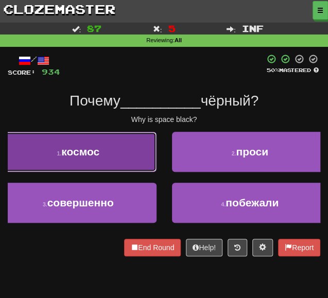
click at [84, 164] on button "1 . космос" at bounding box center [78, 152] width 156 height 40
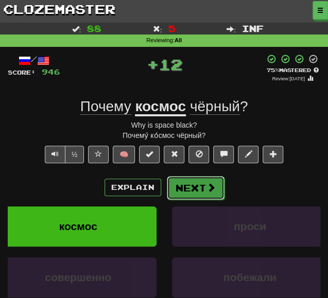
click at [181, 184] on button "Next" at bounding box center [196, 188] width 58 height 24
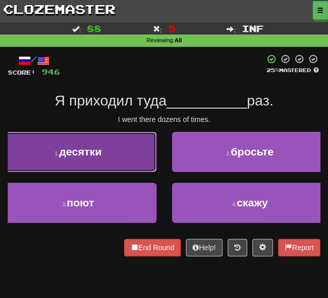
click at [106, 152] on button "1 . десятки" at bounding box center [78, 152] width 156 height 40
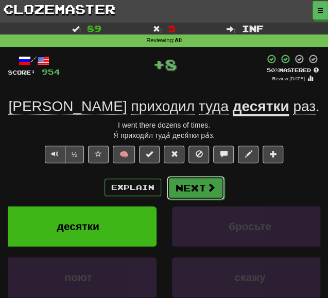
click at [189, 196] on button "Next" at bounding box center [196, 188] width 58 height 24
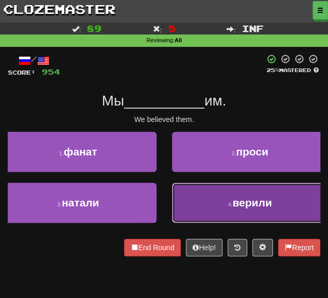
click at [217, 206] on button "4 . верили" at bounding box center [250, 203] width 156 height 40
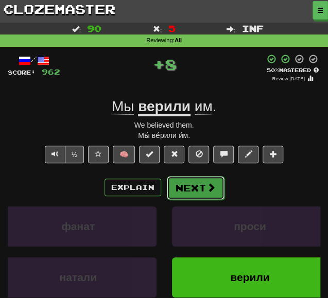
click at [189, 185] on button "Next" at bounding box center [196, 188] width 58 height 24
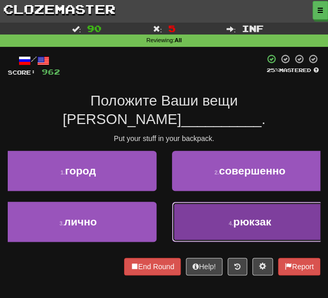
click at [190, 202] on button "4 . [PERSON_NAME]" at bounding box center [250, 222] width 156 height 40
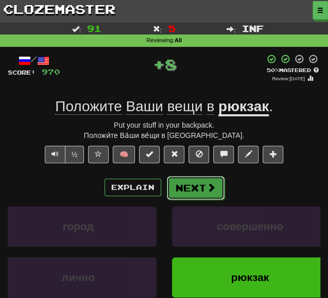
click at [182, 188] on button "Next" at bounding box center [196, 188] width 58 height 24
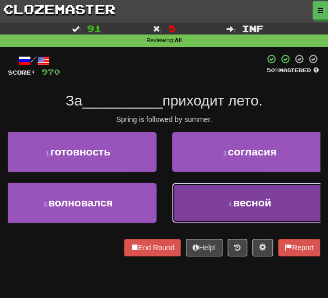
click at [206, 221] on button "4 . весной" at bounding box center [250, 203] width 156 height 40
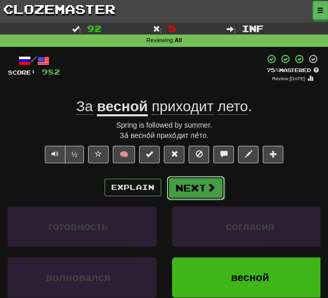
click at [191, 193] on button "Next" at bounding box center [196, 188] width 58 height 24
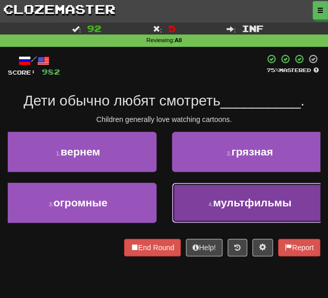
click at [203, 206] on button "4 . мультфильмы" at bounding box center [250, 203] width 156 height 40
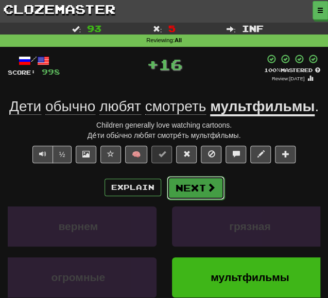
click at [190, 190] on button "Next" at bounding box center [196, 188] width 58 height 24
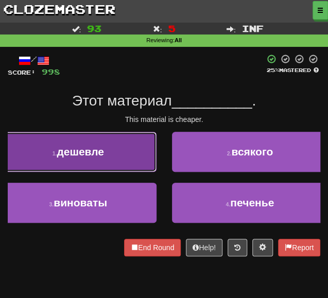
click at [103, 155] on button "1 . дешевле" at bounding box center [78, 152] width 156 height 40
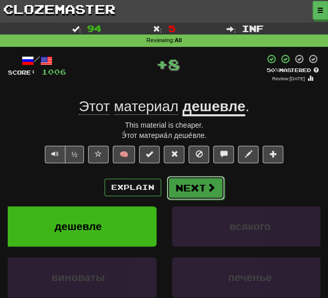
click at [185, 191] on button "Next" at bounding box center [196, 188] width 58 height 24
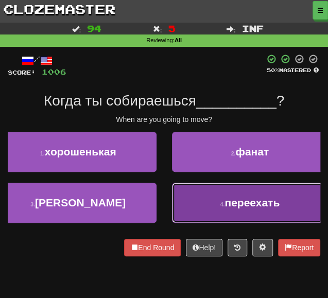
click at [197, 214] on button "4 . переехать" at bounding box center [250, 203] width 156 height 40
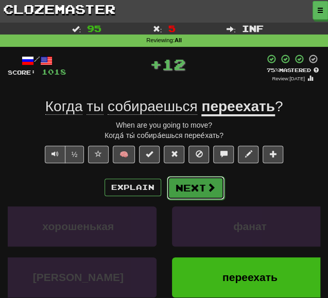
click at [183, 187] on button "Next" at bounding box center [196, 188] width 58 height 24
